Goal: Information Seeking & Learning: Learn about a topic

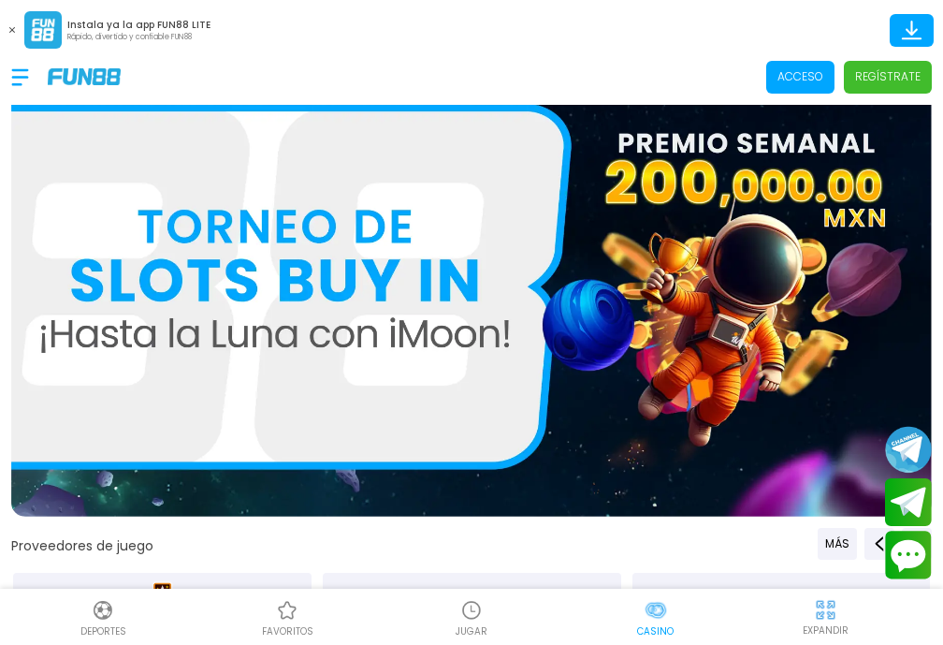
scroll to position [0, 42]
